Goal: Find contact information: Find contact information

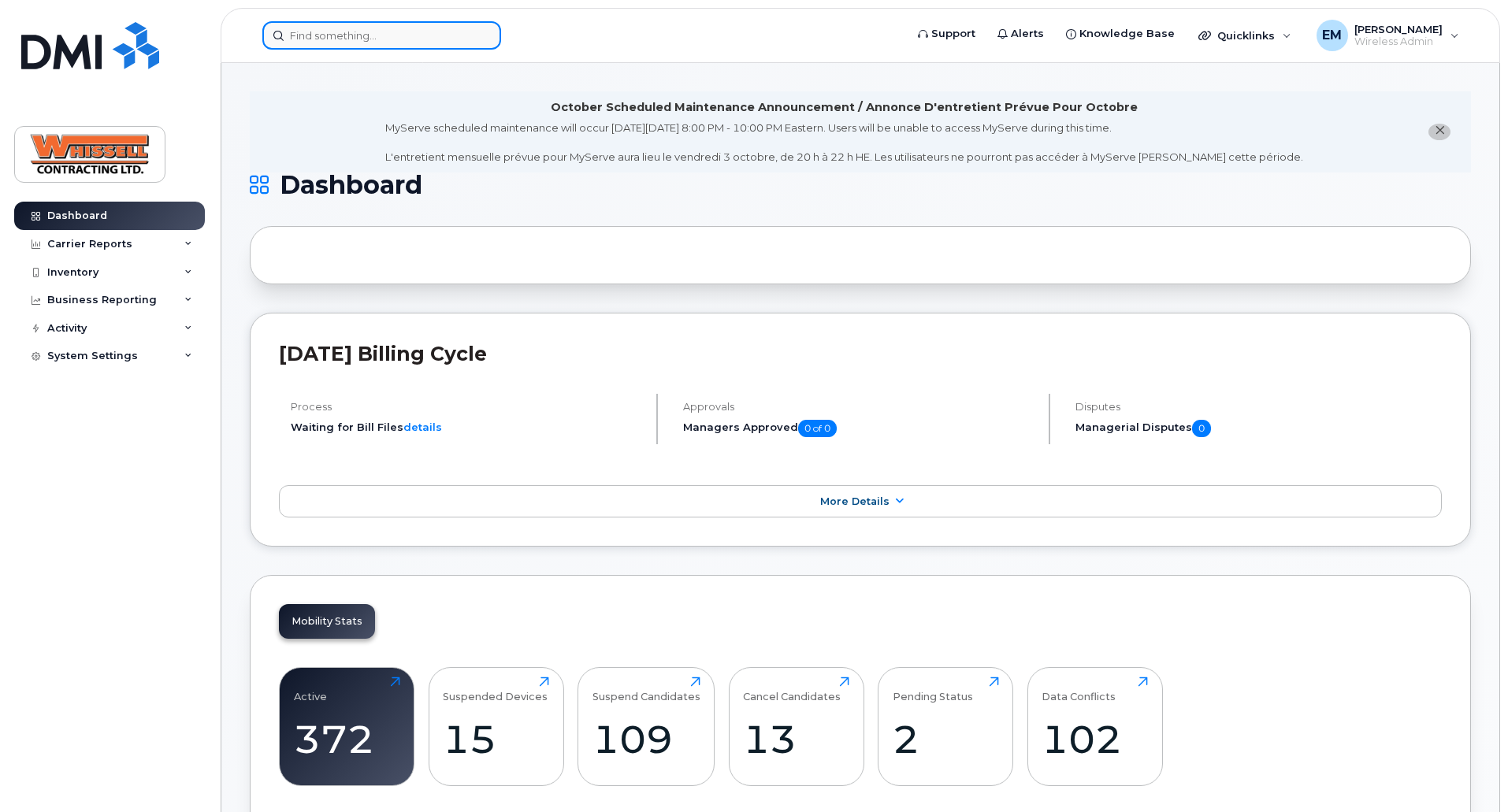
click at [324, 37] on input at bounding box center [381, 36] width 239 height 29
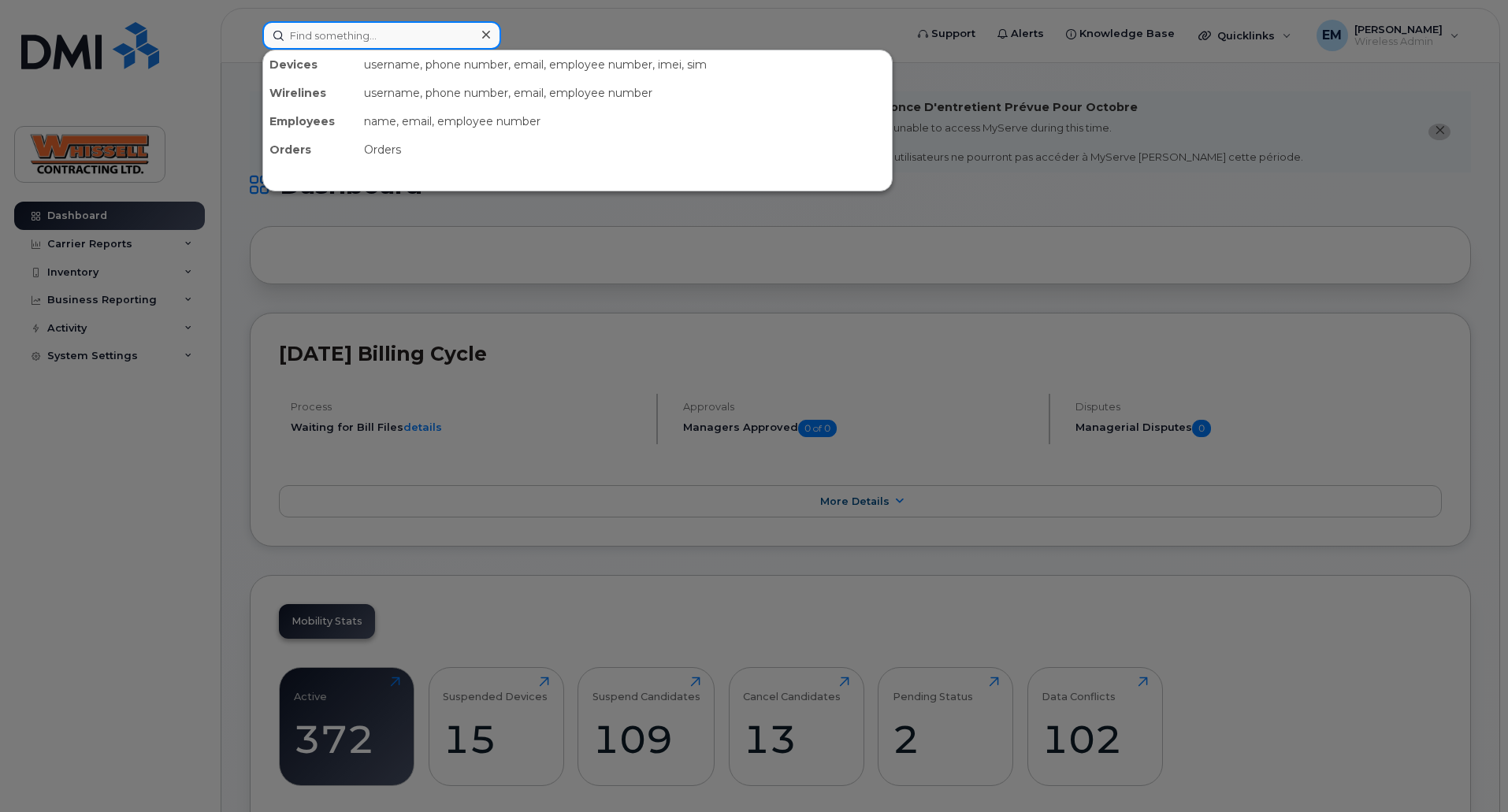
paste input "1614"
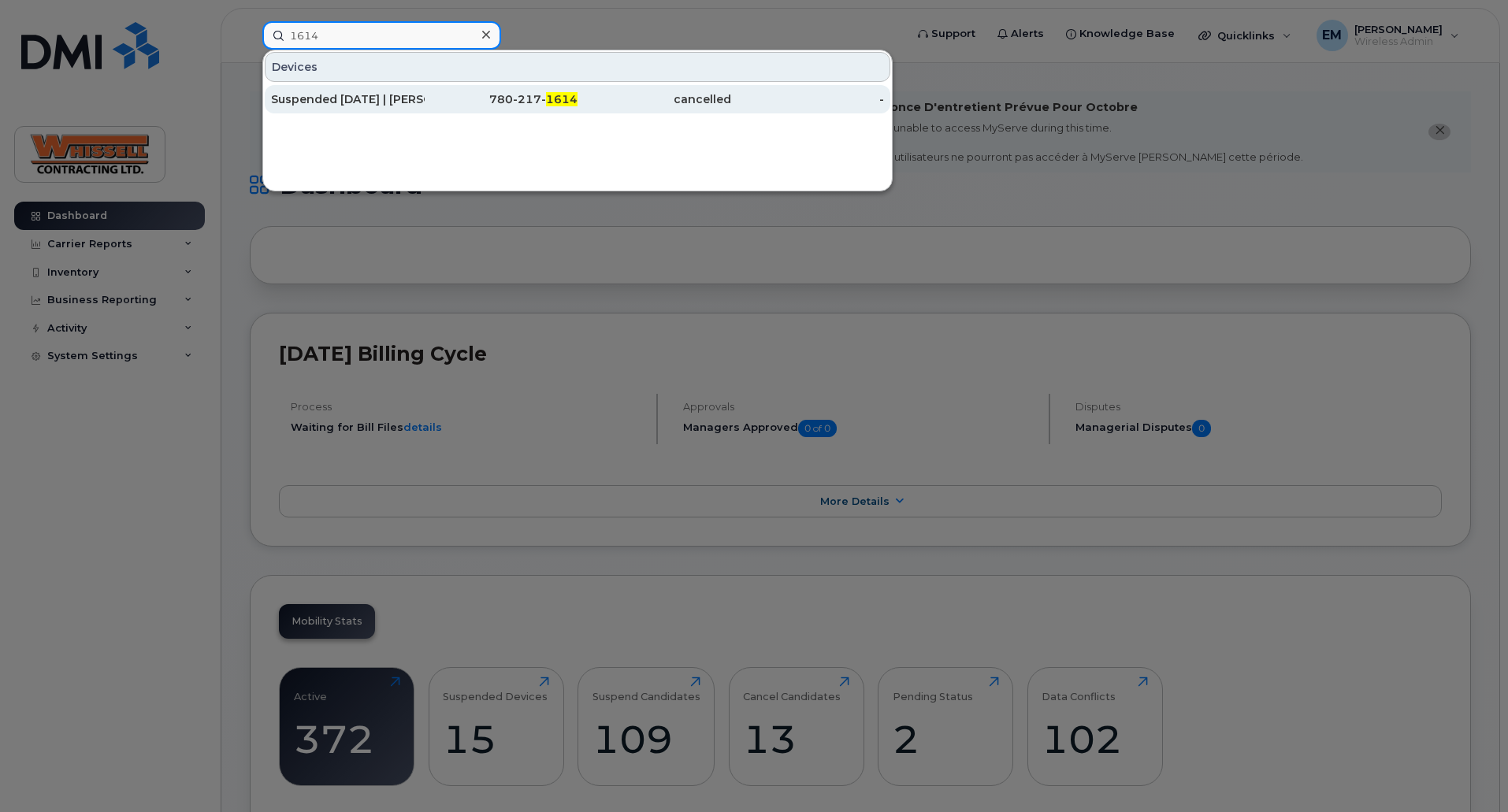
type input "1614"
click at [360, 93] on div "Suspended [DATE] | [PERSON_NAME]" at bounding box center [347, 99] width 154 height 15
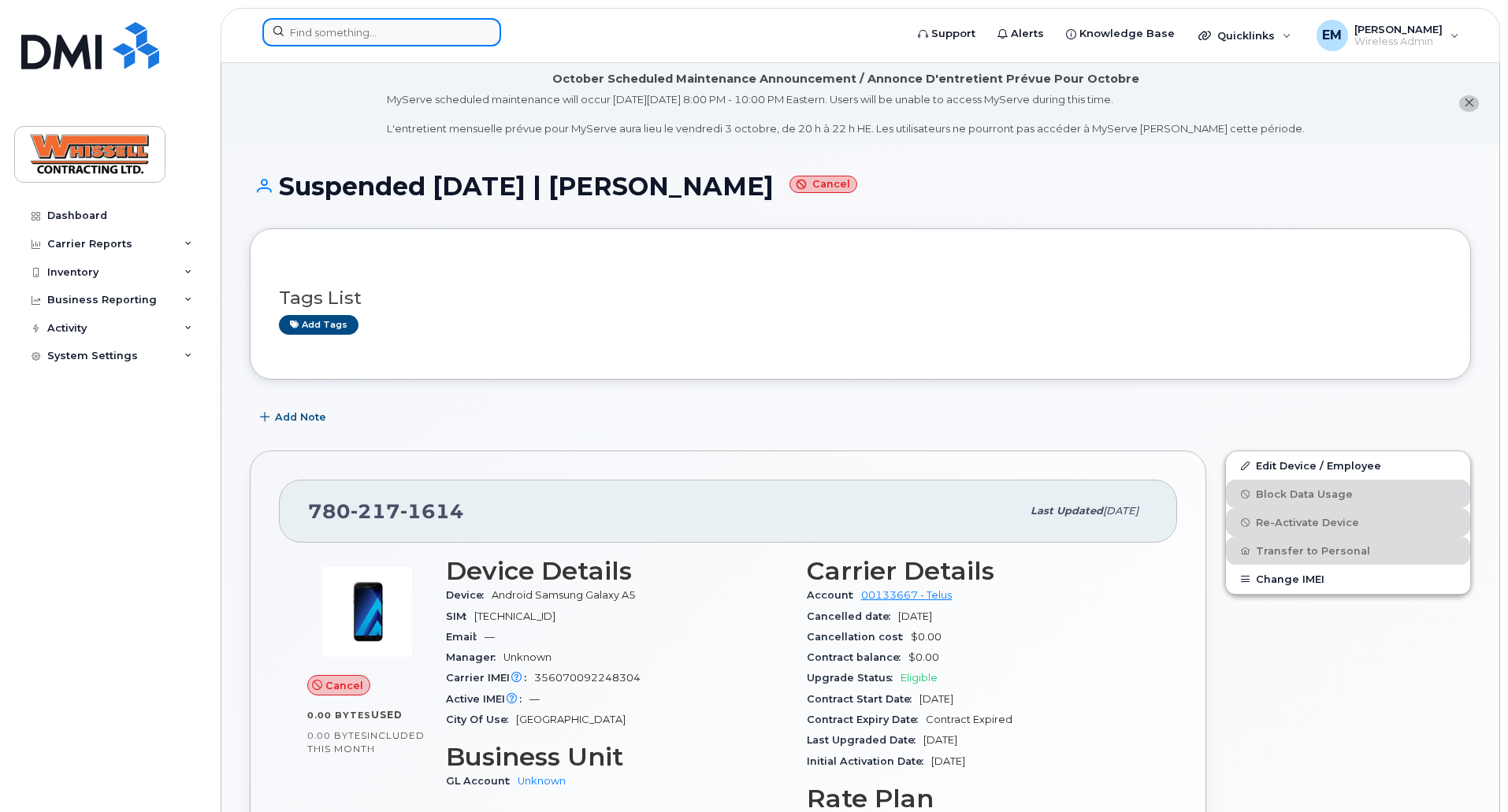
click at [407, 37] on input at bounding box center [381, 33] width 239 height 29
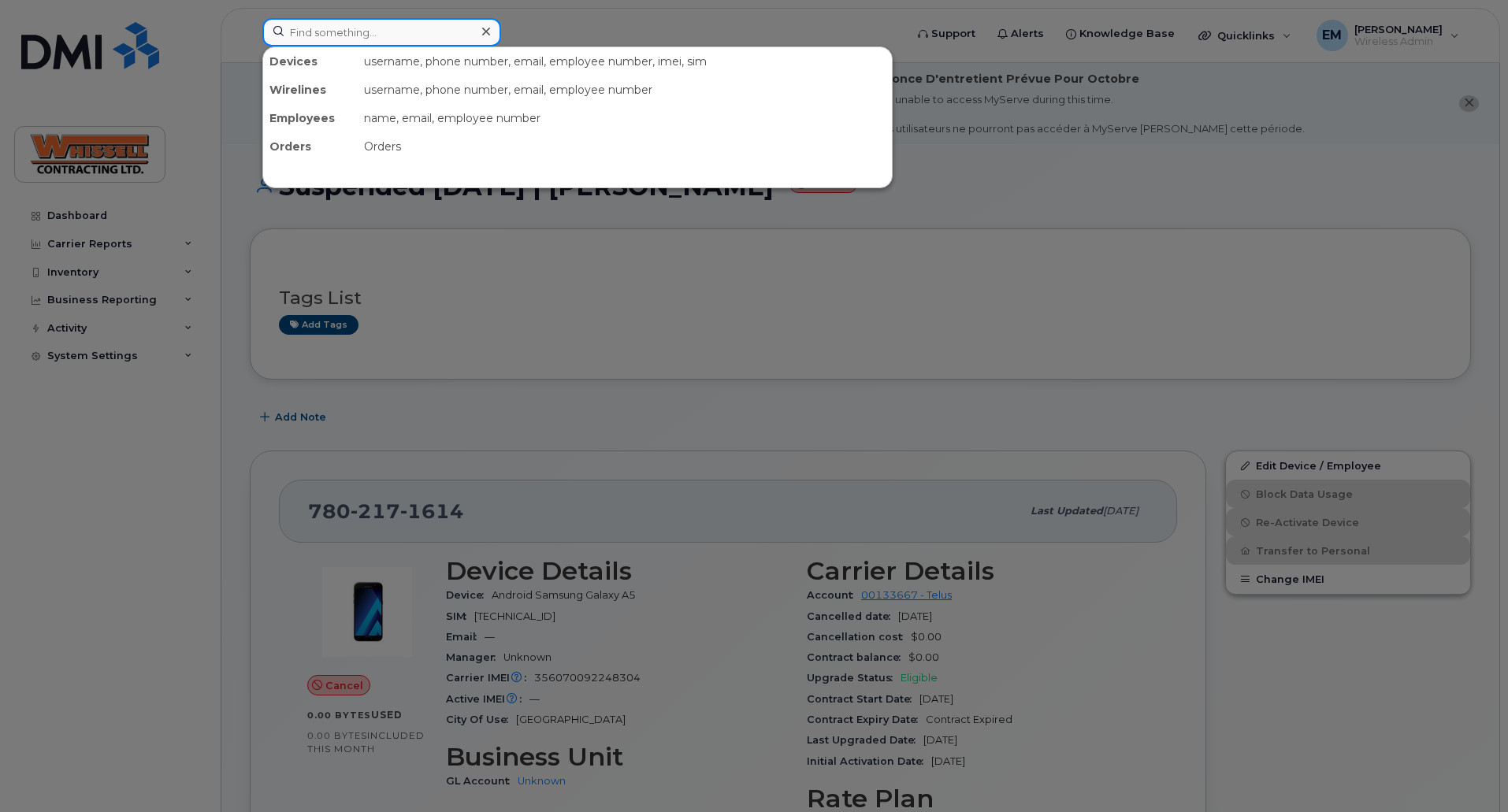
paste input "2504702837"
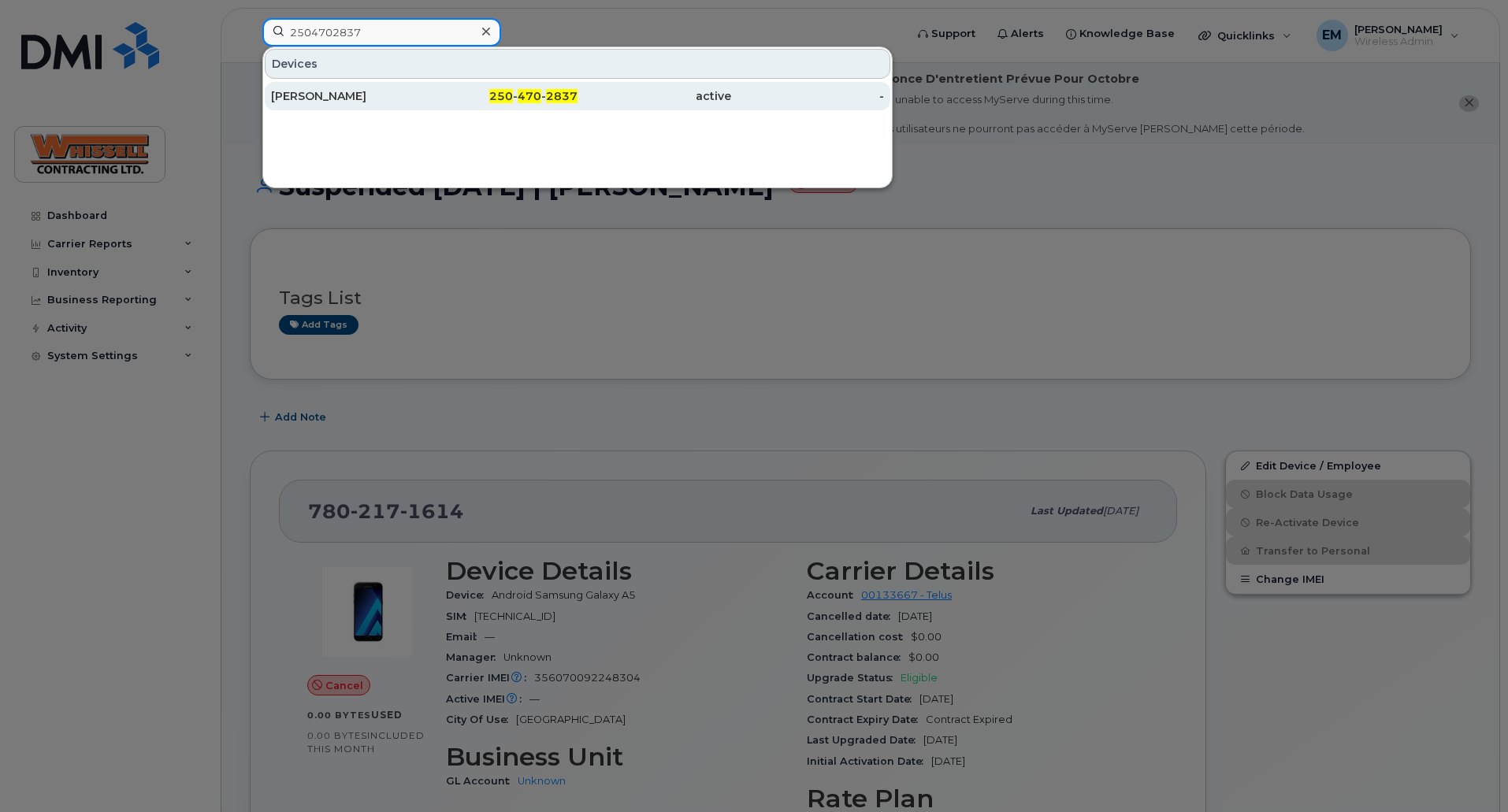
type input "2504702837"
click at [344, 94] on div "[PERSON_NAME]" at bounding box center [347, 96] width 154 height 15
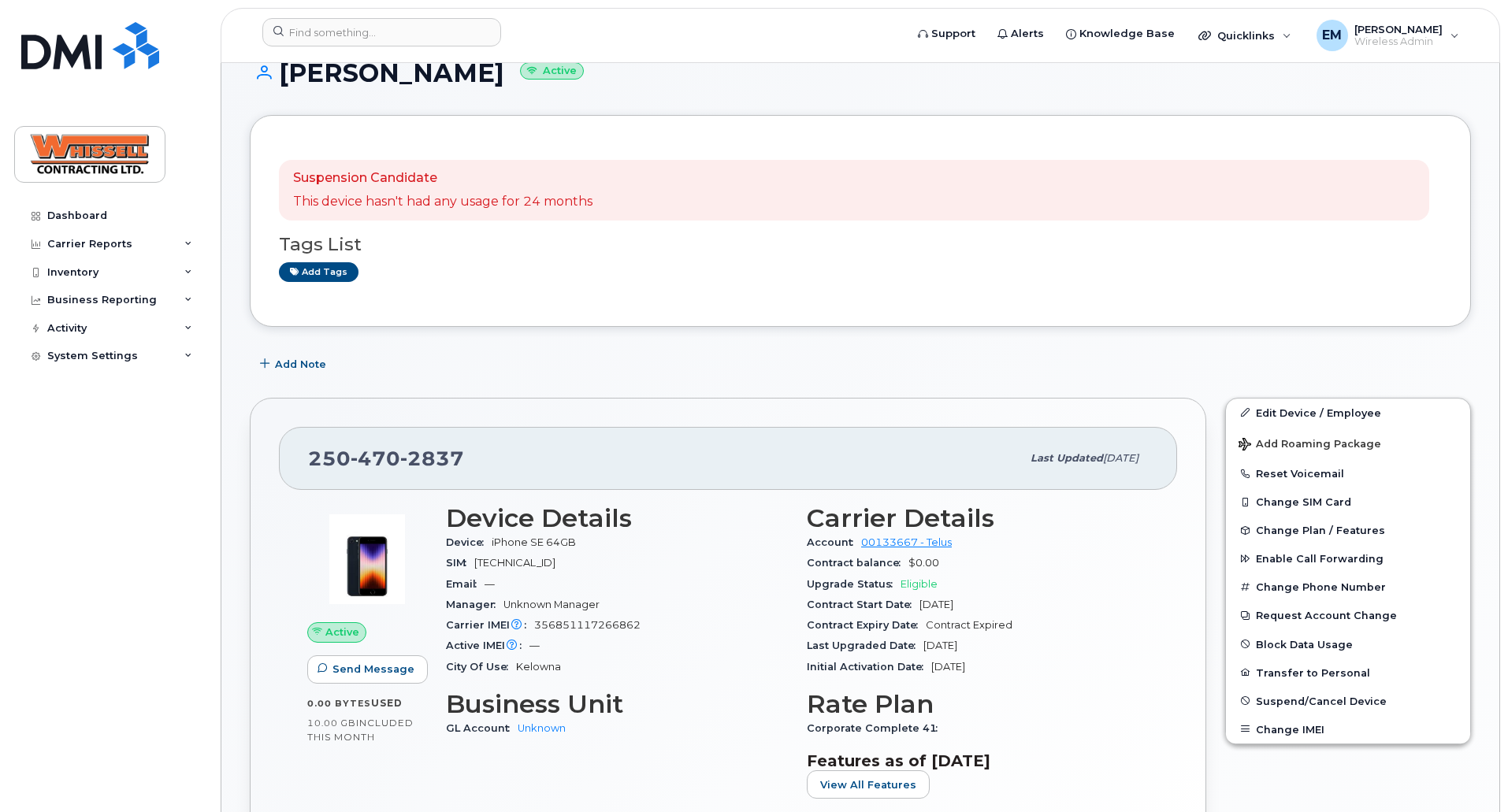
scroll to position [236, 0]
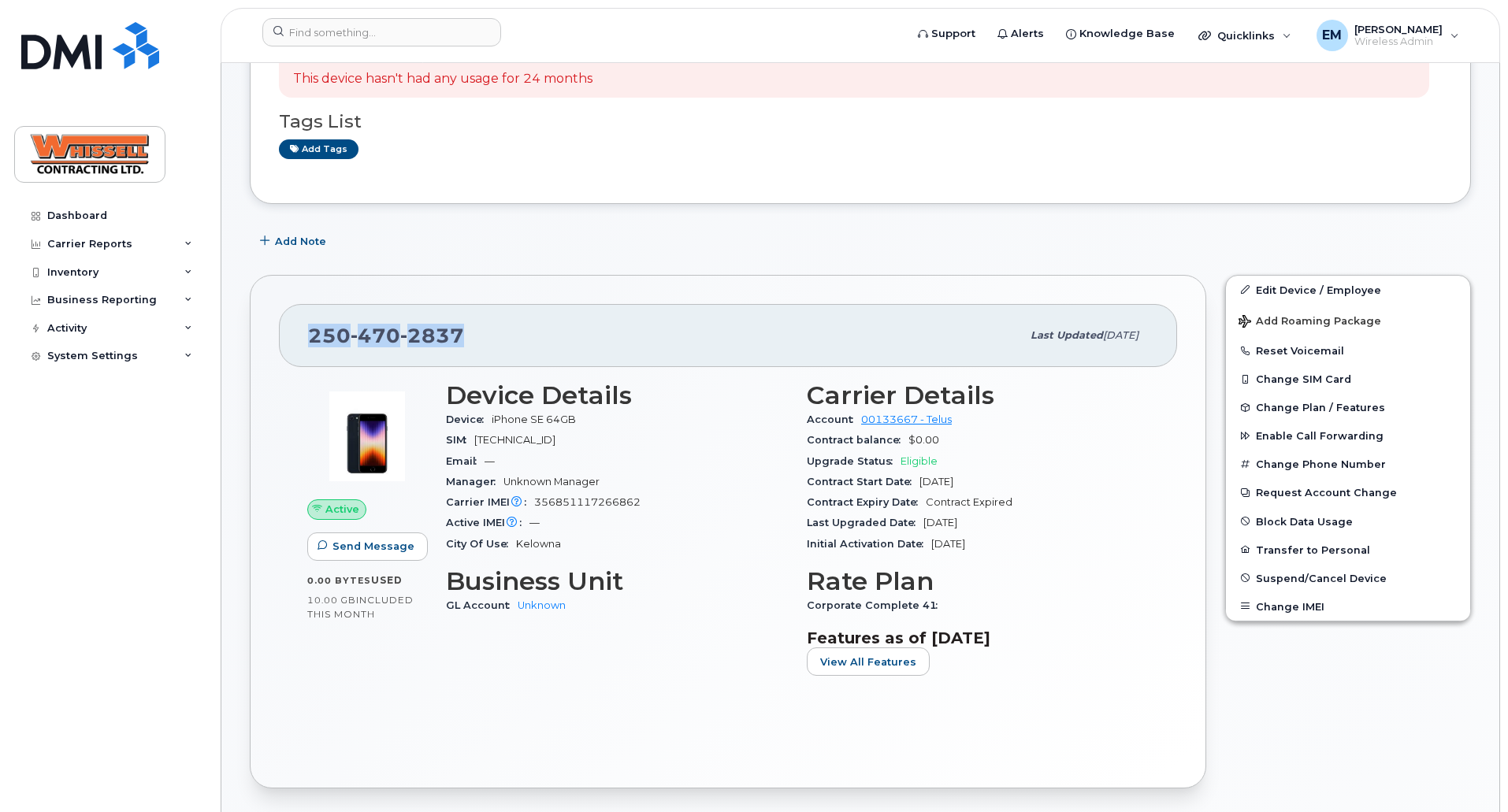
drag, startPoint x: 478, startPoint y: 324, endPoint x: 309, endPoint y: 336, distance: 169.4
click at [309, 336] on div "[PHONE_NUMBER]" at bounding box center [664, 336] width 713 height 33
copy span "[PHONE_NUMBER]"
